Goal: Task Accomplishment & Management: Complete application form

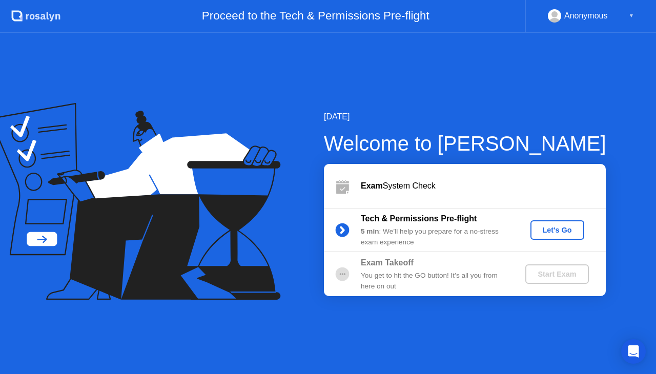
click at [570, 230] on div "Let's Go" at bounding box center [558, 230] width 46 height 8
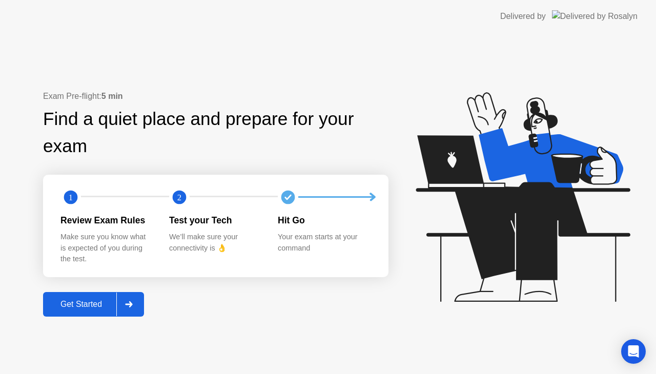
click at [90, 301] on div "Get Started" at bounding box center [81, 304] width 70 height 9
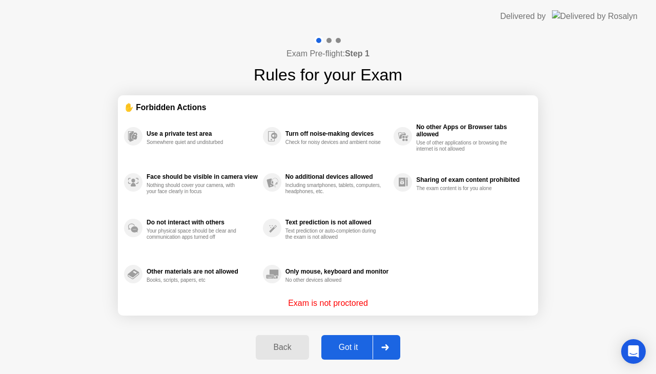
click at [346, 347] on div "Got it" at bounding box center [349, 347] width 48 height 9
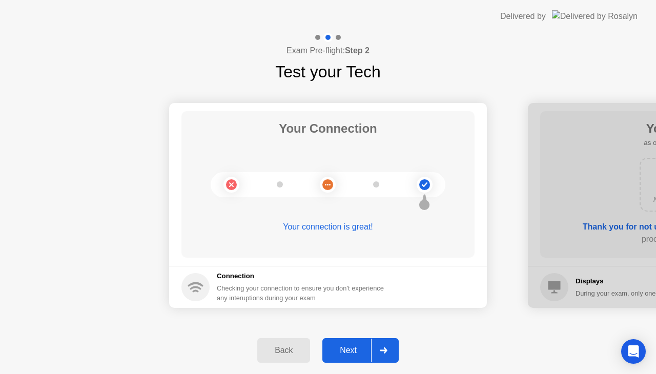
click at [346, 347] on div "Next" at bounding box center [349, 350] width 46 height 9
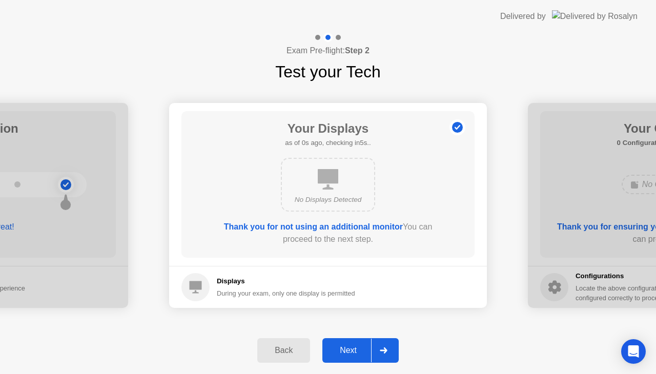
click at [346, 347] on div "Next" at bounding box center [349, 350] width 46 height 9
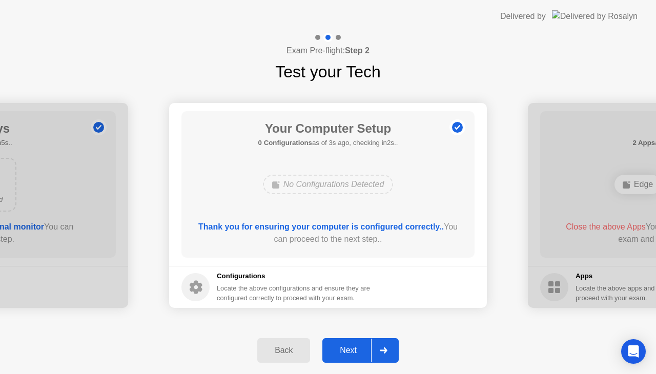
click at [346, 347] on div "Next" at bounding box center [349, 350] width 46 height 9
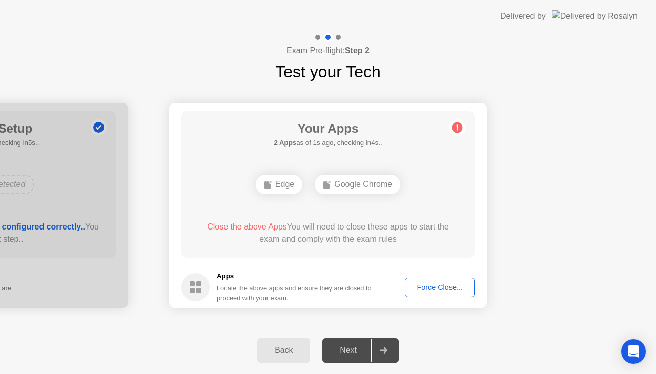
click at [449, 284] on div "Force Close..." at bounding box center [440, 288] width 63 height 8
click at [443, 286] on div "Force Close..." at bounding box center [440, 288] width 63 height 8
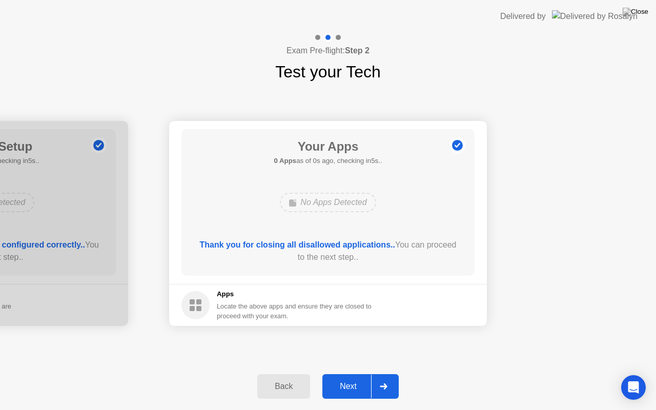
click at [350, 374] on div "Next" at bounding box center [349, 386] width 46 height 9
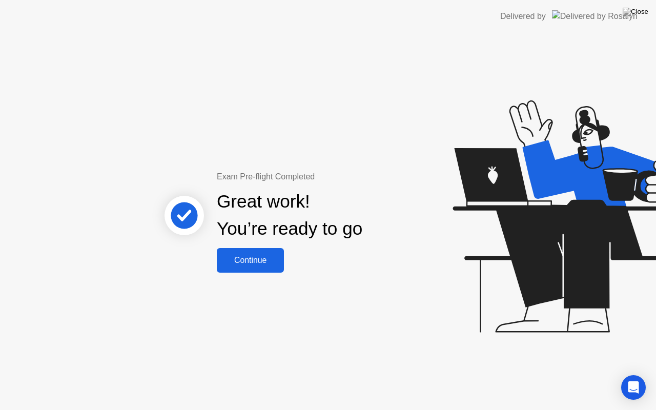
click at [258, 260] on div "Continue" at bounding box center [250, 260] width 61 height 9
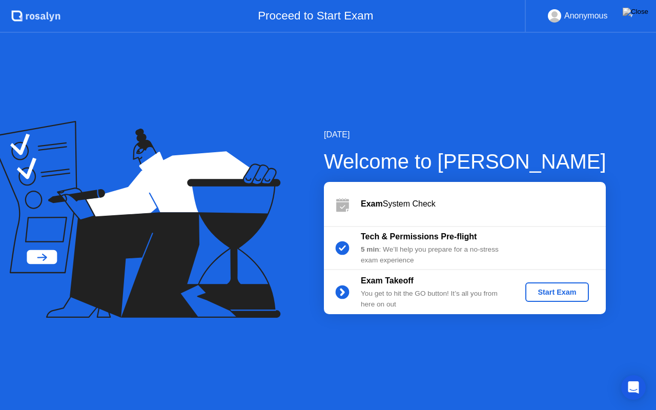
click at [553, 290] on div "Start Exam" at bounding box center [557, 292] width 55 height 8
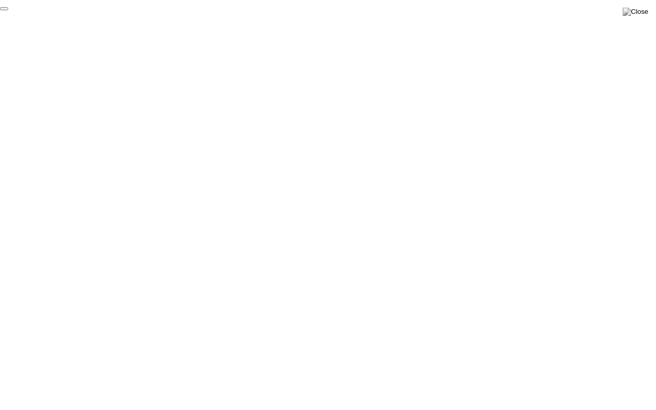
click div "End Proctoring Session"
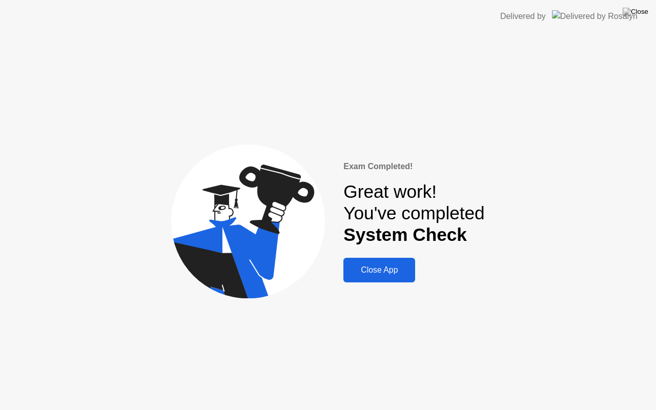
click at [379, 269] on div "Close App" at bounding box center [380, 270] width 66 height 9
